Goal: Task Accomplishment & Management: Manage account settings

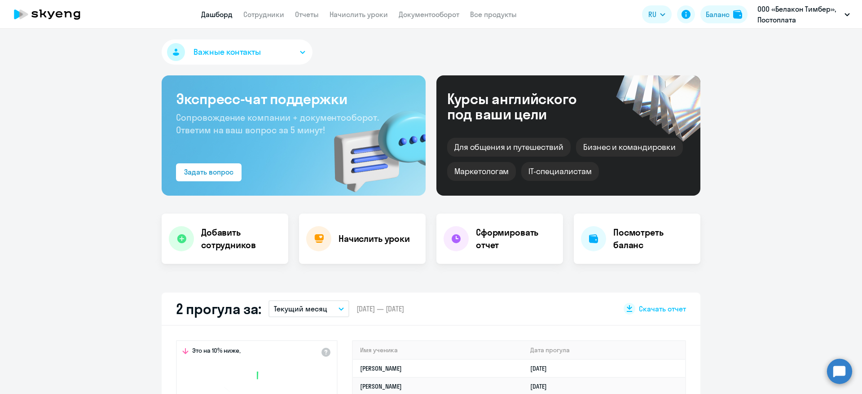
select select "30"
click at [264, 6] on app-header "Дашборд Сотрудники Отчеты Начислить уроки Документооборот Все продукты Дашборд …" at bounding box center [431, 14] width 862 height 29
click at [268, 11] on link "Сотрудники" at bounding box center [263, 14] width 41 height 9
select select "30"
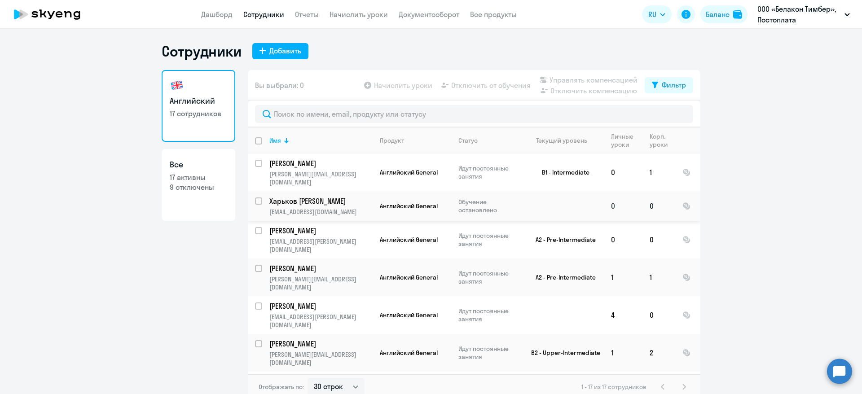
click at [255, 198] on input "select row 40672793" at bounding box center [264, 207] width 18 height 18
checkbox input "true"
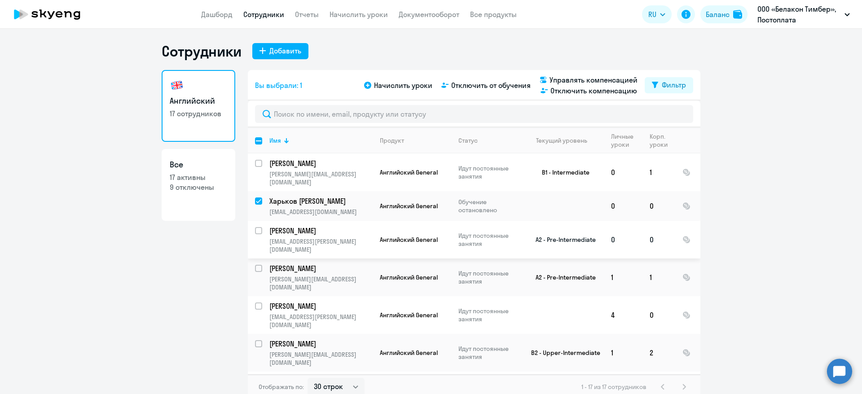
scroll to position [67, 0]
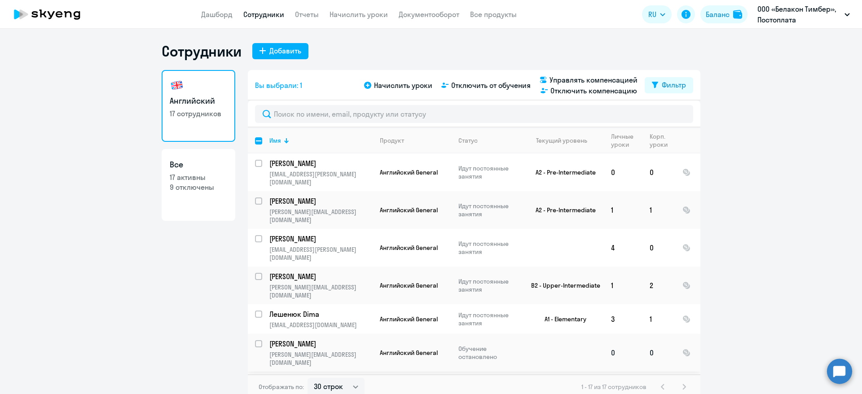
click at [255, 340] on input "select row 40672235" at bounding box center [264, 349] width 18 height 18
checkbox input "true"
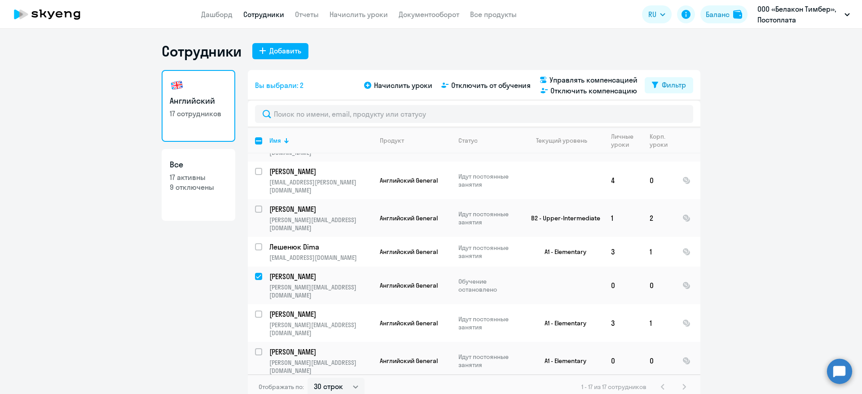
click at [255, 386] on input "select row 40672303" at bounding box center [264, 395] width 18 height 18
checkbox input "true"
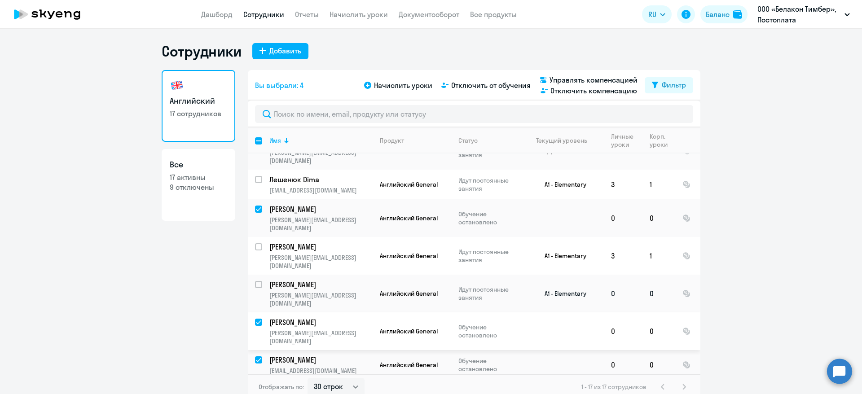
scroll to position [269, 0]
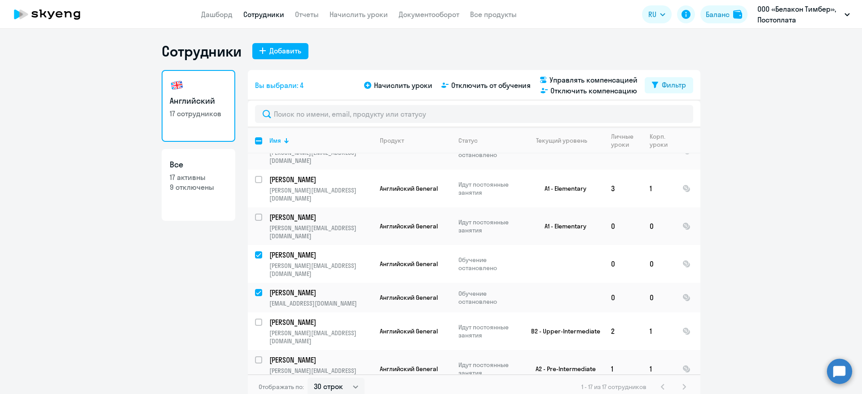
checkbox input "true"
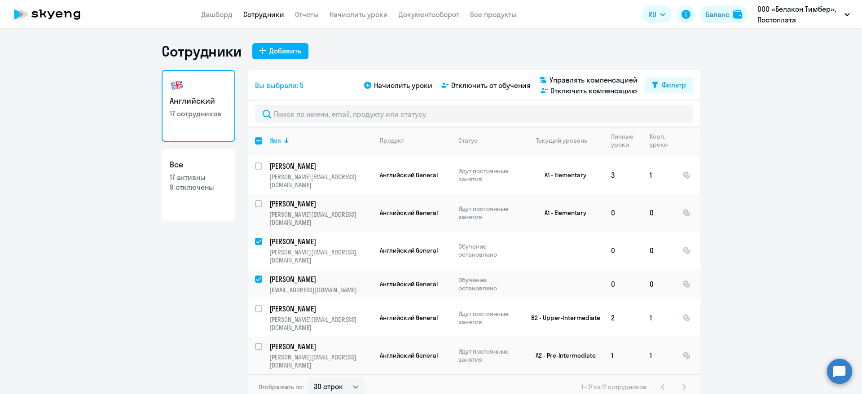
checkbox input "true"
click at [479, 87] on span "Отключить от обучения" at bounding box center [490, 85] width 79 height 11
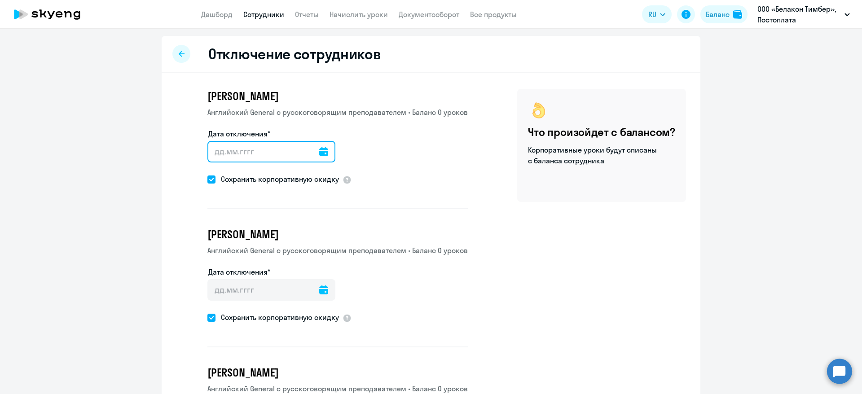
click at [255, 155] on input "Дата отключения*" at bounding box center [271, 152] width 128 height 22
click at [319, 153] on icon at bounding box center [323, 151] width 9 height 9
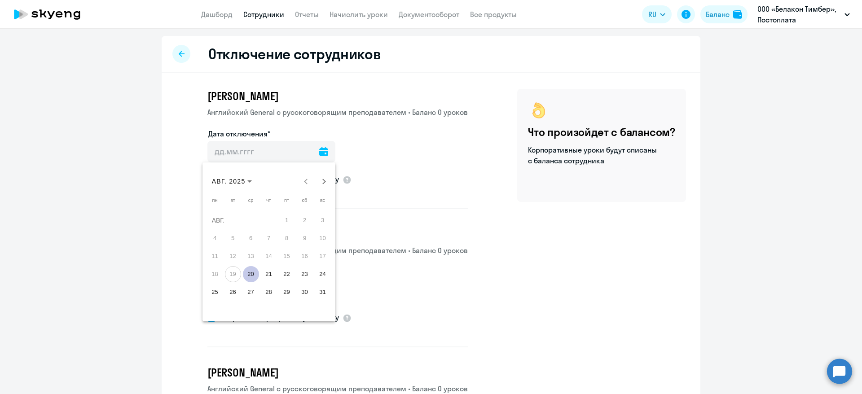
click at [230, 275] on span "19" at bounding box center [233, 274] width 16 height 16
click at [251, 273] on span "20" at bounding box center [251, 274] width 16 height 16
type input "[DATE]"
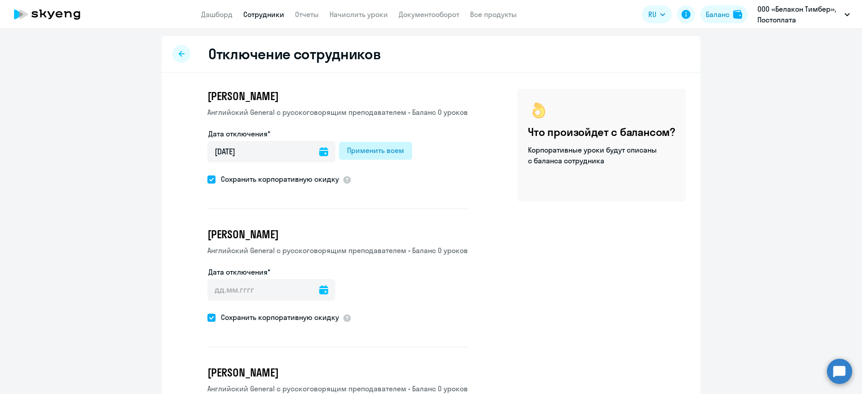
click at [383, 148] on div "Применить всем" at bounding box center [375, 150] width 57 height 11
type input "[DATE]"
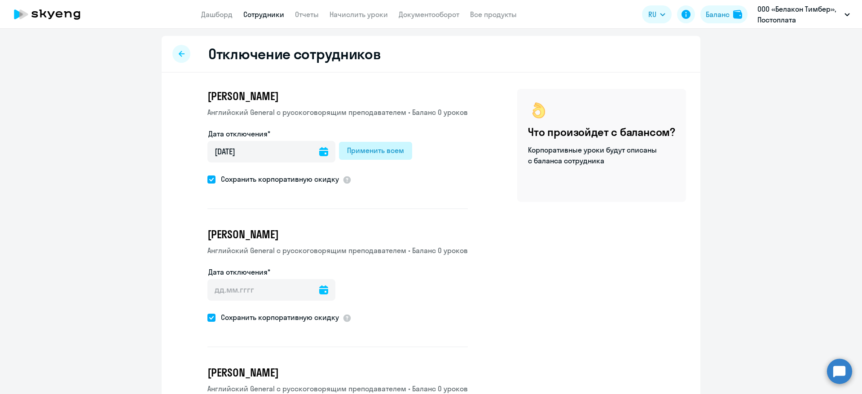
type input "[DATE]"
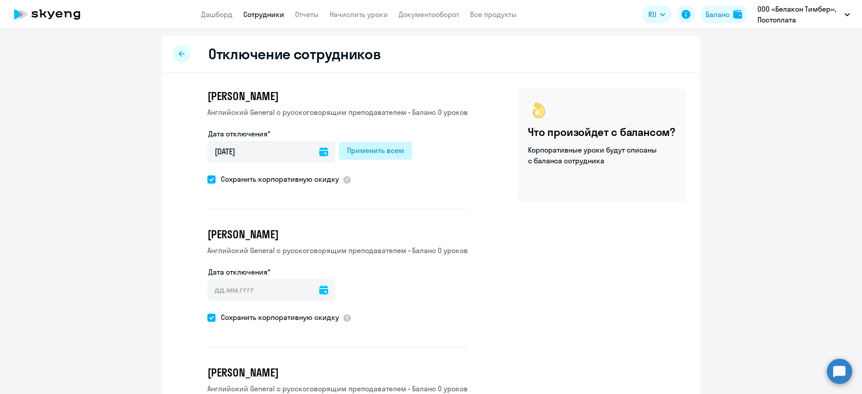
type input "[DATE]"
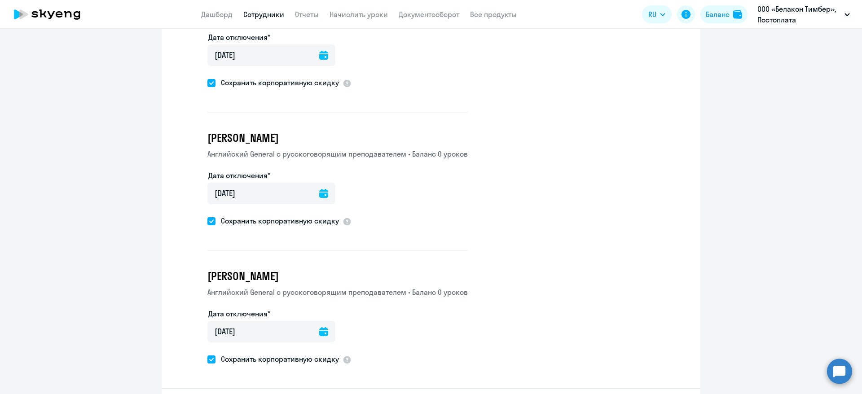
scroll to position [543, 0]
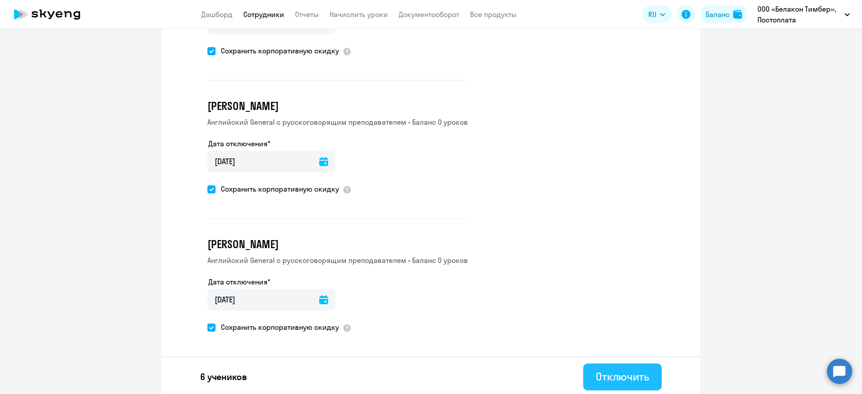
click at [605, 372] on div "Отключить" at bounding box center [622, 376] width 53 height 14
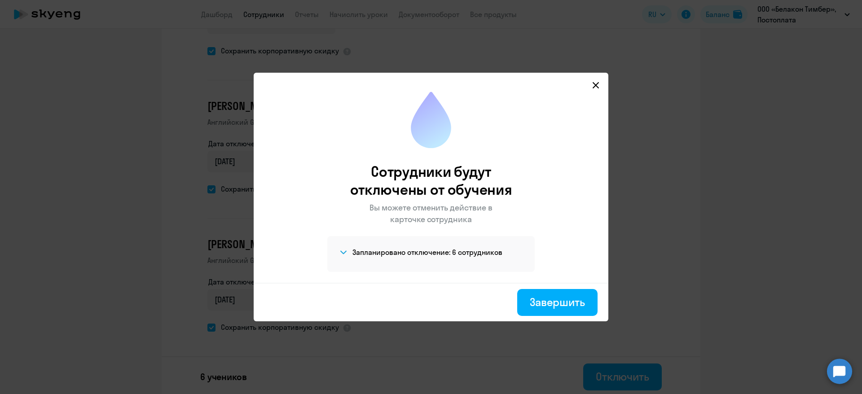
click at [358, 252] on h4 "Запланировано отключение: 6 сотрудников" at bounding box center [427, 252] width 150 height 10
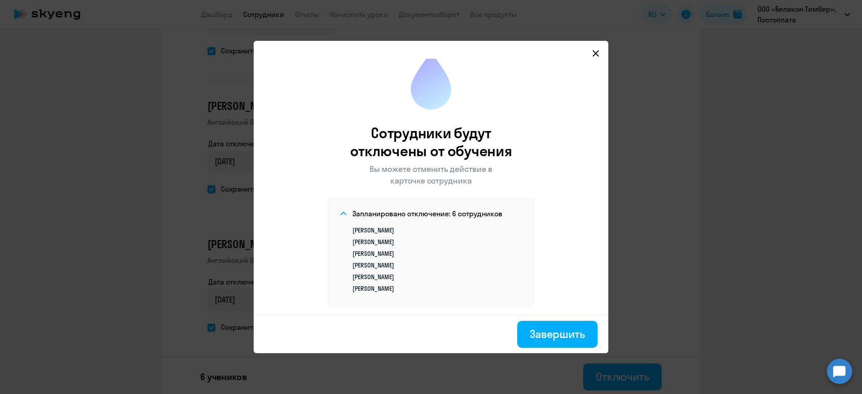
scroll to position [9, 0]
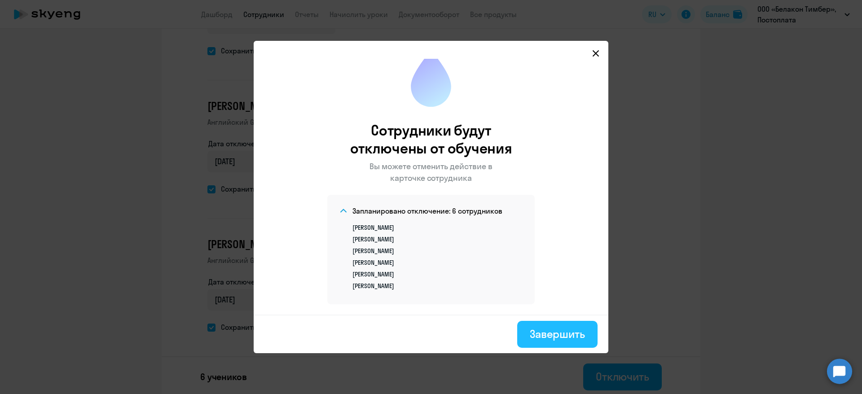
click at [555, 331] on div "Завершить" at bounding box center [557, 334] width 55 height 14
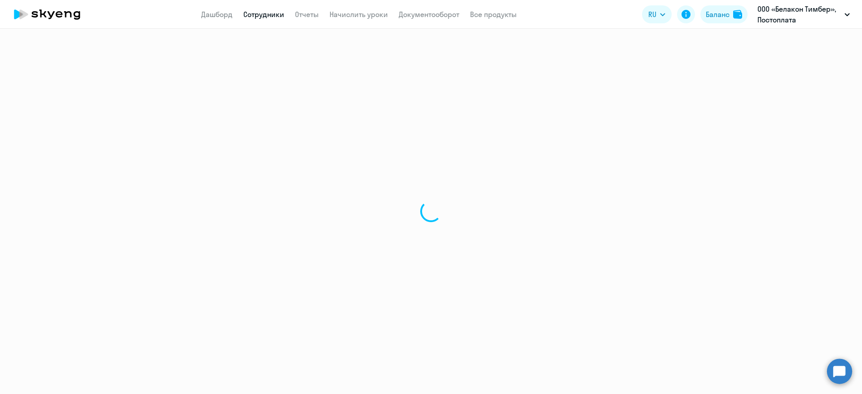
select select "30"
